Goal: Task Accomplishment & Management: Use online tool/utility

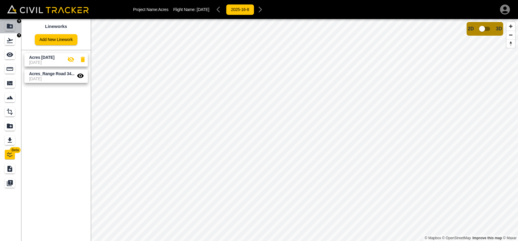
click at [5, 32] on link at bounding box center [10, 26] width 21 height 14
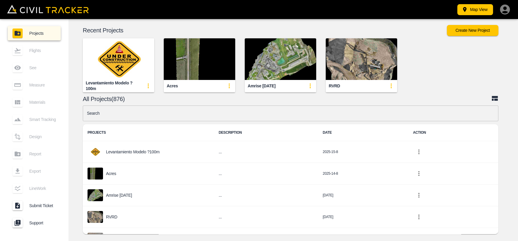
click at [288, 56] on img "button" at bounding box center [280, 59] width 71 height 42
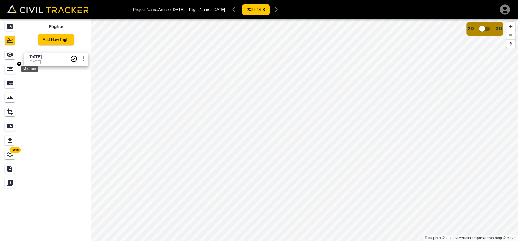
drag, startPoint x: 12, startPoint y: 70, endPoint x: 17, endPoint y: 71, distance: 4.8
click at [12, 70] on icon "Measure" at bounding box center [9, 68] width 7 height 7
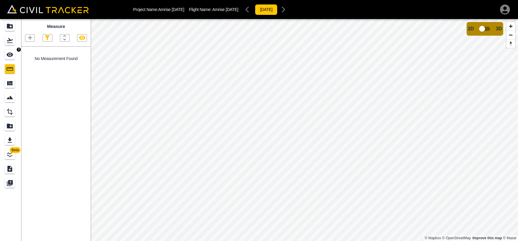
click at [5, 55] on div "See" at bounding box center [10, 55] width 10 height 10
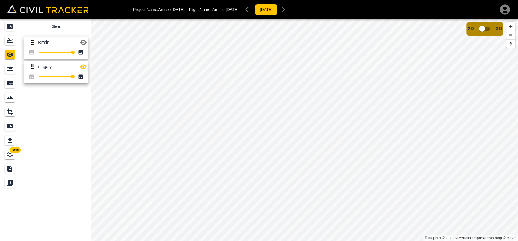
click at [82, 43] on icon "button" at bounding box center [83, 42] width 7 height 7
click at [10, 71] on icon "Measure" at bounding box center [9, 68] width 7 height 7
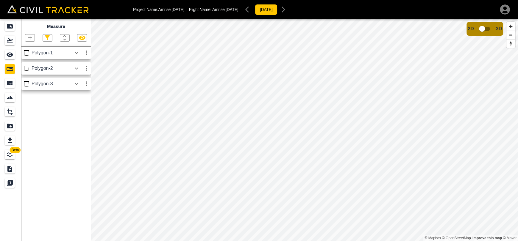
click at [74, 53] on icon "button" at bounding box center [76, 52] width 7 height 7
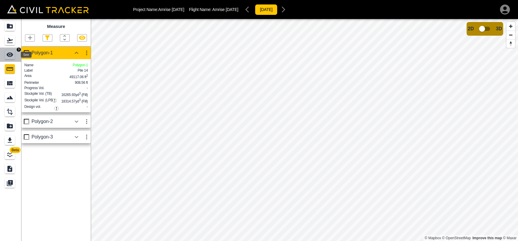
click at [8, 54] on icon "See" at bounding box center [10, 55] width 7 height 4
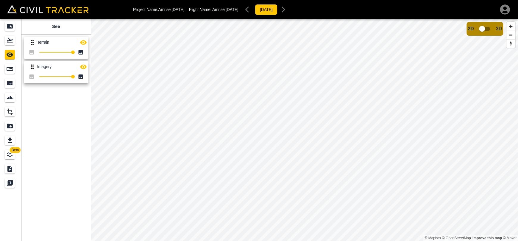
click at [83, 46] on icon "button" at bounding box center [83, 42] width 7 height 7
click at [81, 42] on icon "button" at bounding box center [83, 43] width 7 height 6
click at [81, 42] on icon "button" at bounding box center [83, 42] width 7 height 4
click at [81, 42] on icon "button" at bounding box center [83, 43] width 7 height 6
click at [85, 41] on icon "button" at bounding box center [83, 42] width 7 height 4
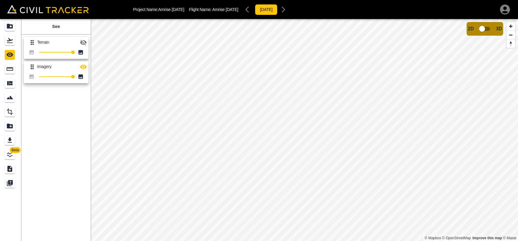
click at [85, 41] on icon "button" at bounding box center [83, 43] width 7 height 6
click at [84, 41] on icon "button" at bounding box center [83, 42] width 7 height 7
click at [85, 39] on icon "button" at bounding box center [83, 42] width 7 height 7
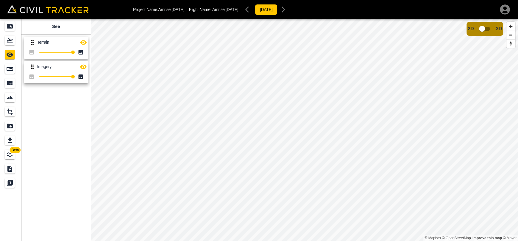
click at [85, 39] on icon "button" at bounding box center [83, 42] width 7 height 7
click at [84, 43] on icon "button" at bounding box center [83, 43] width 7 height 6
click at [84, 43] on icon "button" at bounding box center [83, 42] width 7 height 7
click at [84, 44] on icon "button" at bounding box center [83, 43] width 7 height 6
click at [84, 44] on icon "button" at bounding box center [83, 42] width 7 height 4
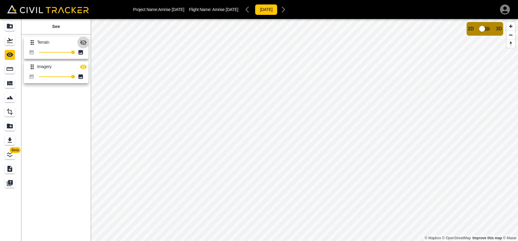
click at [84, 44] on icon "button" at bounding box center [83, 43] width 7 height 6
click at [84, 44] on icon "button" at bounding box center [83, 42] width 7 height 4
click at [83, 39] on icon "button" at bounding box center [83, 42] width 7 height 7
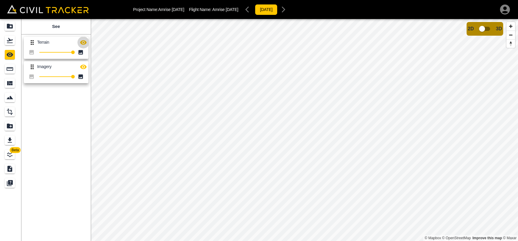
click at [83, 39] on icon "button" at bounding box center [83, 42] width 7 height 7
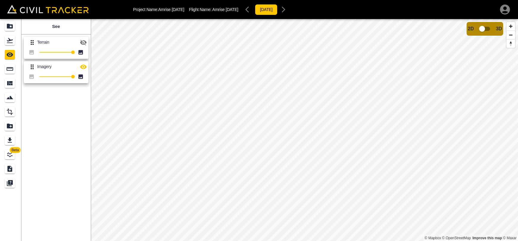
click at [83, 39] on icon "button" at bounding box center [83, 42] width 7 height 7
click at [82, 43] on icon "button" at bounding box center [83, 42] width 7 height 4
click at [82, 43] on icon "button" at bounding box center [83, 43] width 7 height 6
click at [82, 43] on icon "button" at bounding box center [83, 42] width 7 height 4
click at [82, 43] on icon "button" at bounding box center [83, 43] width 7 height 6
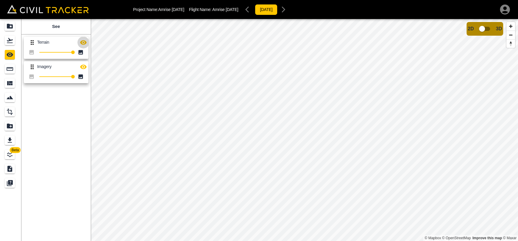
click at [82, 43] on icon "button" at bounding box center [83, 42] width 7 height 4
click at [82, 43] on icon "button" at bounding box center [83, 43] width 7 height 6
click at [82, 43] on icon "button" at bounding box center [83, 42] width 7 height 4
click at [82, 43] on icon "button" at bounding box center [83, 43] width 7 height 6
click at [82, 43] on icon "button" at bounding box center [83, 42] width 7 height 4
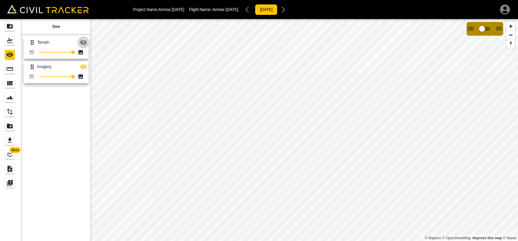
click at [82, 43] on icon "button" at bounding box center [83, 43] width 7 height 6
click at [82, 43] on icon "button" at bounding box center [83, 42] width 7 height 4
click at [85, 42] on icon "button" at bounding box center [83, 43] width 7 height 6
click at [85, 42] on icon "button" at bounding box center [83, 42] width 7 height 4
click at [489, 31] on input "checkbox" at bounding box center [482, 28] width 34 height 11
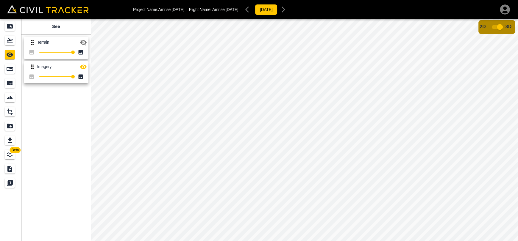
click at [81, 41] on icon "button" at bounding box center [83, 43] width 7 height 6
click at [79, 37] on div at bounding box center [83, 43] width 12 height 12
click at [80, 41] on icon "button" at bounding box center [83, 42] width 7 height 7
click at [502, 25] on input "checkbox" at bounding box center [500, 26] width 34 height 11
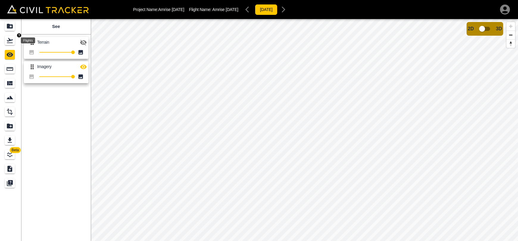
click at [16, 43] on div "Flights" at bounding box center [11, 41] width 12 height 10
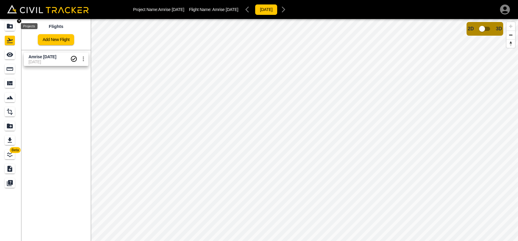
click at [13, 30] on div "Projects" at bounding box center [10, 26] width 10 height 10
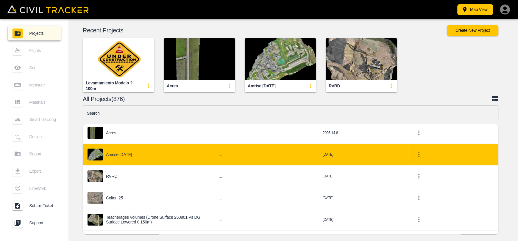
scroll to position [60, 0]
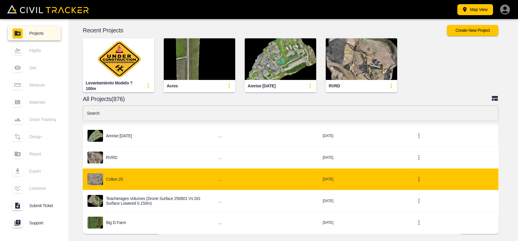
click at [311, 178] on h6 "..." at bounding box center [266, 179] width 95 height 7
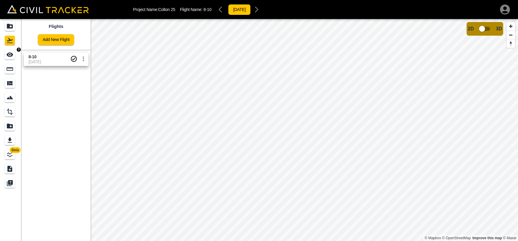
click at [5, 54] on div "See" at bounding box center [10, 55] width 10 height 10
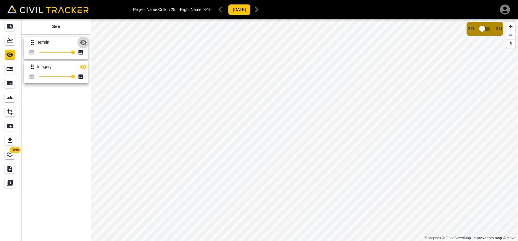
click at [86, 41] on icon "button" at bounding box center [83, 42] width 7 height 7
click at [84, 67] on icon "button" at bounding box center [83, 66] width 7 height 7
click at [84, 63] on button "button" at bounding box center [83, 67] width 12 height 12
click at [85, 43] on icon "button" at bounding box center [83, 42] width 7 height 7
click at [85, 42] on icon "button" at bounding box center [83, 42] width 7 height 7
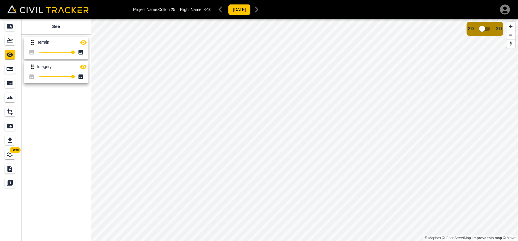
click at [85, 42] on icon "button" at bounding box center [83, 42] width 7 height 7
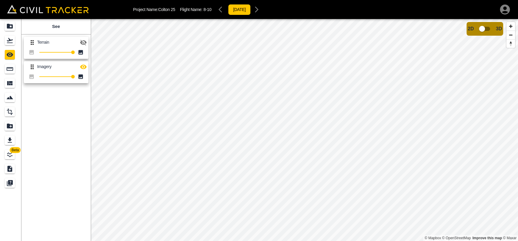
click at [85, 42] on icon "button" at bounding box center [83, 42] width 7 height 7
drag, startPoint x: 80, startPoint y: 40, endPoint x: 90, endPoint y: 45, distance: 10.7
click at [81, 41] on icon "button" at bounding box center [83, 42] width 7 height 7
click at [82, 44] on icon "button" at bounding box center [83, 43] width 7 height 6
click at [82, 44] on icon "button" at bounding box center [83, 42] width 7 height 4
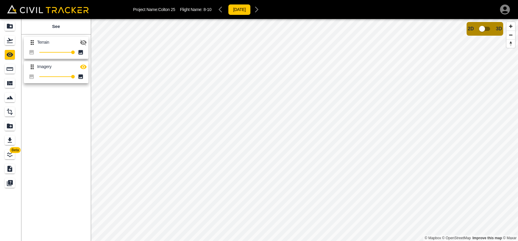
click at [82, 44] on icon "button" at bounding box center [83, 43] width 7 height 6
click at [82, 44] on icon "button" at bounding box center [83, 42] width 7 height 4
click at [82, 44] on icon "button" at bounding box center [83, 43] width 7 height 6
click at [11, 74] on link at bounding box center [10, 69] width 21 height 14
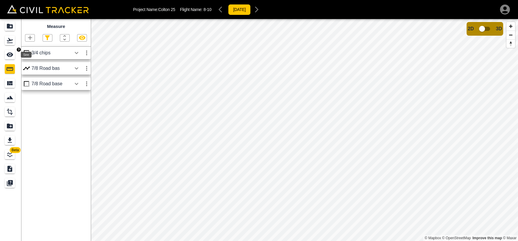
drag, startPoint x: 7, startPoint y: 52, endPoint x: 28, endPoint y: 52, distance: 20.2
click at [8, 52] on icon "See" at bounding box center [9, 54] width 7 height 7
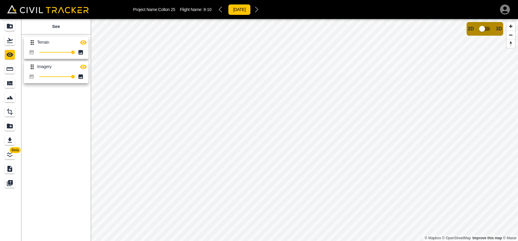
click at [85, 41] on icon "button" at bounding box center [83, 42] width 7 height 4
click at [85, 41] on icon "button" at bounding box center [83, 43] width 7 height 6
click at [83, 41] on icon "button" at bounding box center [83, 42] width 7 height 4
click at [83, 68] on icon "button" at bounding box center [83, 67] width 7 height 4
click at [83, 68] on icon "button" at bounding box center [83, 67] width 7 height 6
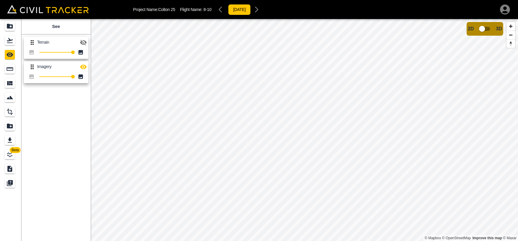
click at [85, 41] on icon "button" at bounding box center [83, 43] width 7 height 6
click at [12, 75] on link at bounding box center [10, 69] width 21 height 14
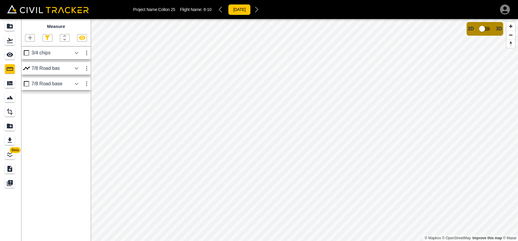
click at [81, 55] on button "button" at bounding box center [76, 53] width 10 height 12
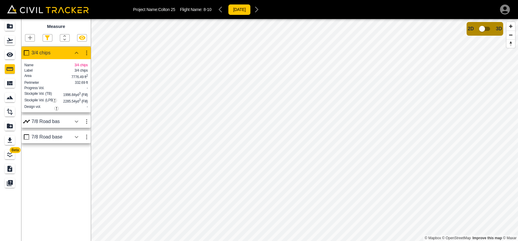
click at [76, 125] on icon "button" at bounding box center [76, 121] width 7 height 7
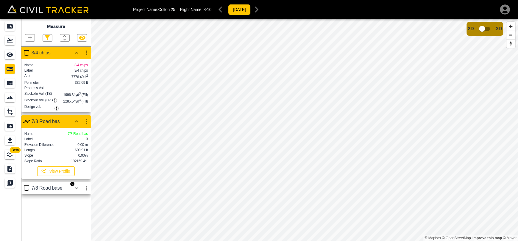
click at [57, 176] on button "View Profile" at bounding box center [56, 172] width 38 height 10
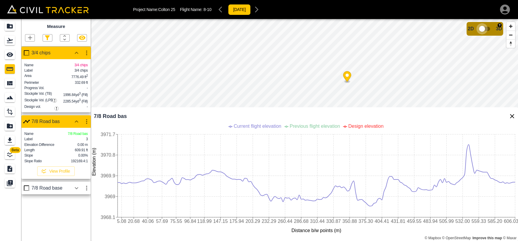
click at [483, 30] on input "checkbox" at bounding box center [482, 28] width 34 height 11
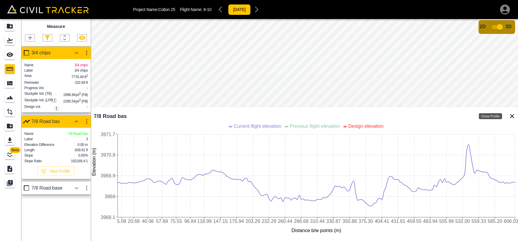
click at [514, 118] on icon "Close Profile" at bounding box center [512, 116] width 7 height 7
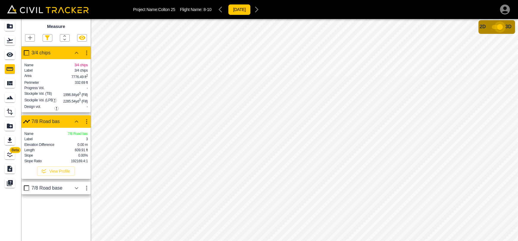
click at [503, 27] on input "checkbox" at bounding box center [500, 26] width 34 height 11
